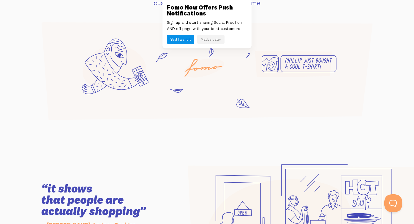
scroll to position [720, 0]
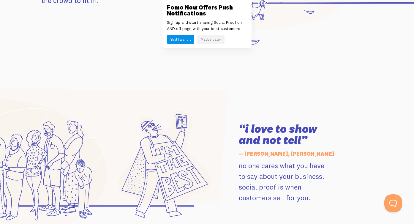
click at [184, 40] on button "Yes! I want it" at bounding box center [180, 39] width 27 height 9
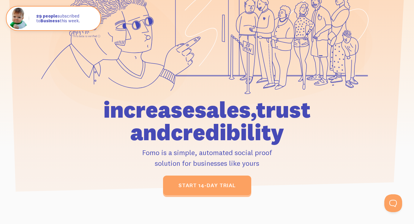
scroll to position [0, 0]
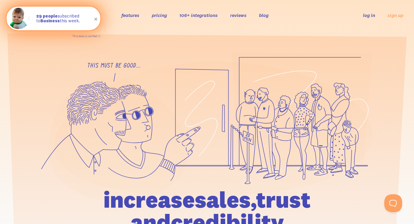
click at [20, 22] on img at bounding box center [18, 18] width 21 height 21
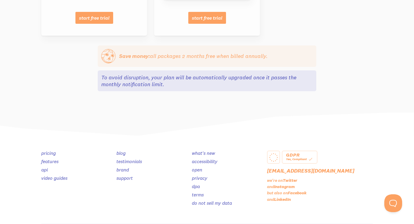
scroll to position [660, 0]
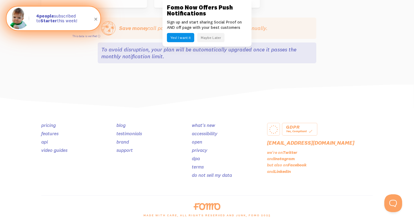
click at [18, 22] on img at bounding box center [18, 18] width 21 height 21
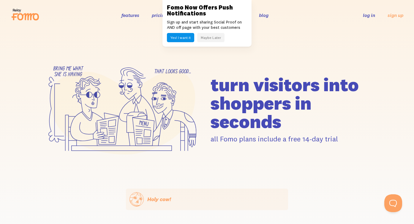
click at [212, 40] on button "Maybe Later" at bounding box center [210, 37] width 27 height 9
